Goal: Information Seeking & Learning: Learn about a topic

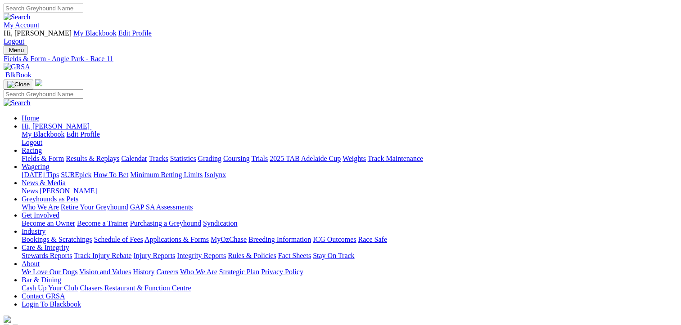
click at [23, 155] on link "Fields & Form" at bounding box center [43, 159] width 42 height 8
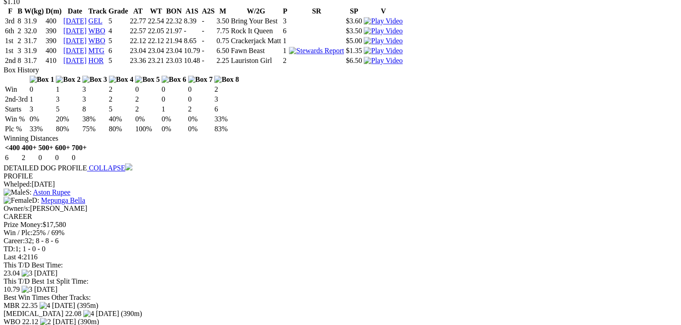
scroll to position [1125, 0]
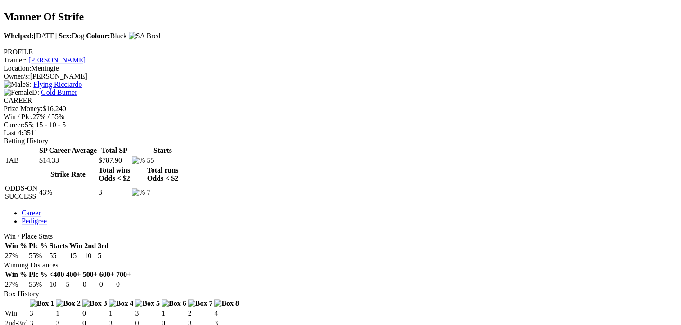
scroll to position [360, 0]
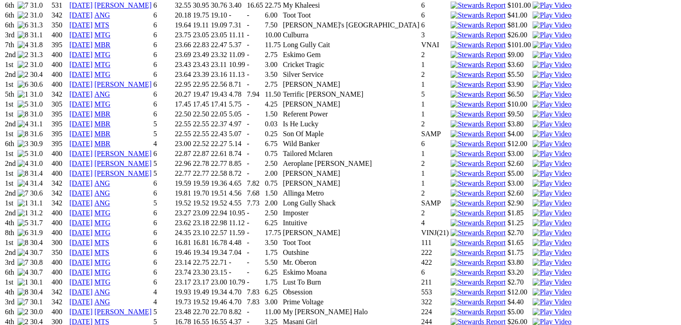
scroll to position [810, 0]
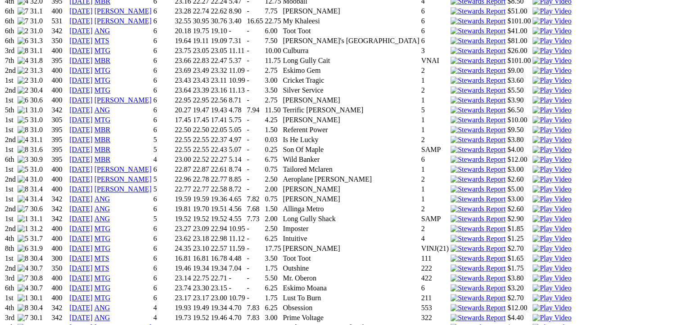
click at [532, 294] on img at bounding box center [551, 298] width 39 height 8
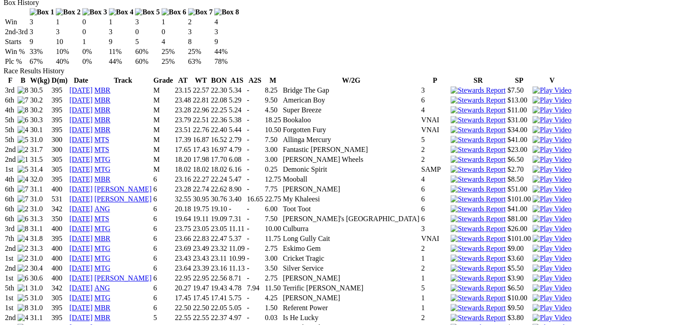
scroll to position [630, 0]
